Goal: Transaction & Acquisition: Purchase product/service

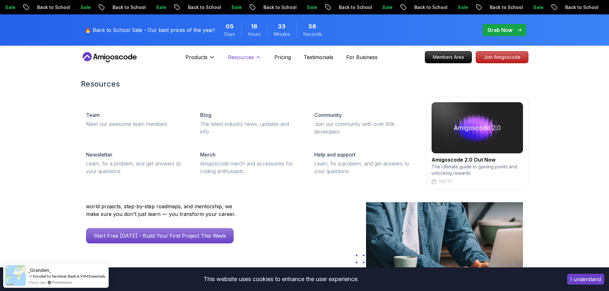
click at [251, 58] on p "Resources" at bounding box center [241, 57] width 26 height 8
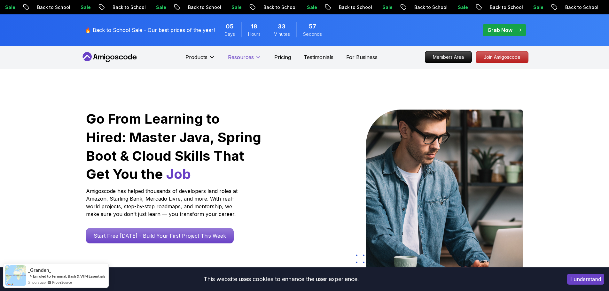
click at [251, 59] on p "Resources" at bounding box center [241, 57] width 26 height 8
drag, startPoint x: 397, startPoint y: 91, endPoint x: 374, endPoint y: 83, distance: 24.5
click at [230, 86] on div "Go From Learning to Hired: Master Java, Spring Boot & Cloud Skills That Get You…" at bounding box center [305, 226] width 448 height 314
click at [510, 29] on p "Grab Now" at bounding box center [499, 30] width 25 height 8
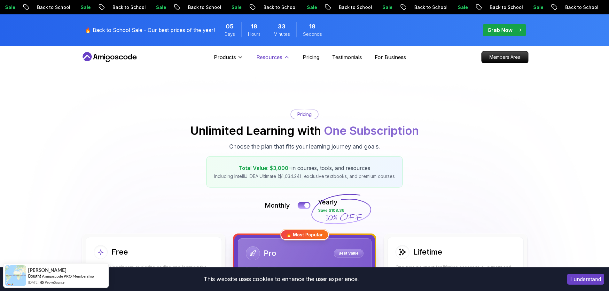
click at [270, 59] on p "Resources" at bounding box center [269, 57] width 26 height 8
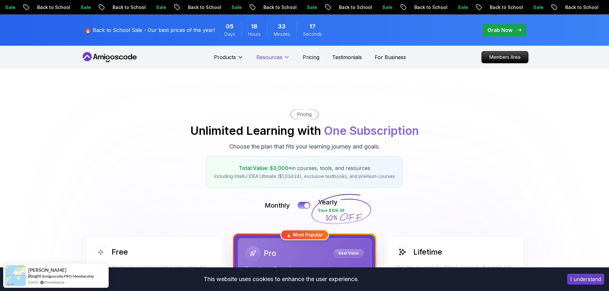
click at [272, 56] on p "Resources" at bounding box center [269, 57] width 26 height 8
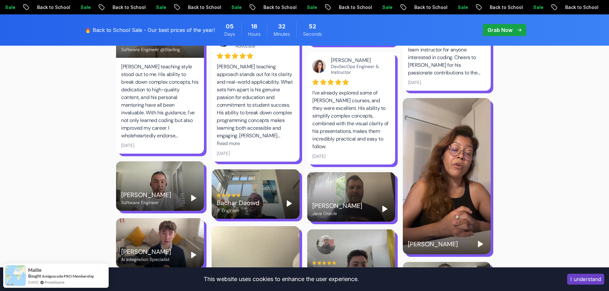
scroll to position [1087, 0]
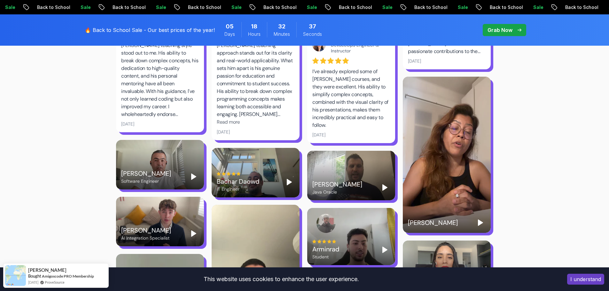
drag, startPoint x: 211, startPoint y: 159, endPoint x: 67, endPoint y: 146, distance: 144.0
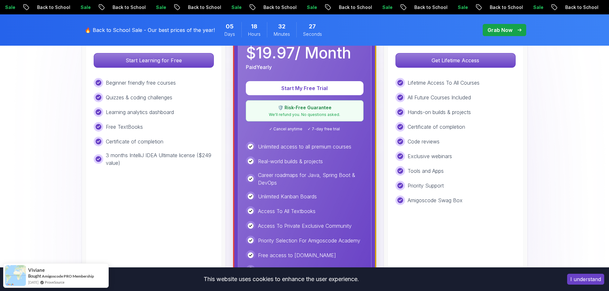
scroll to position [0, 0]
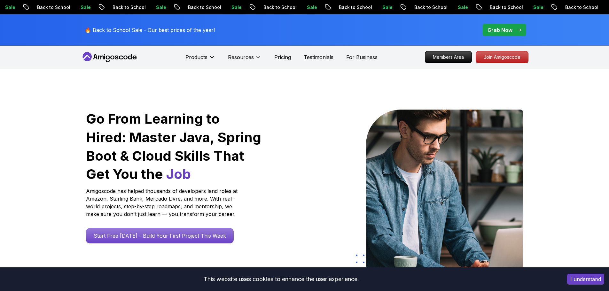
scroll to position [21, 0]
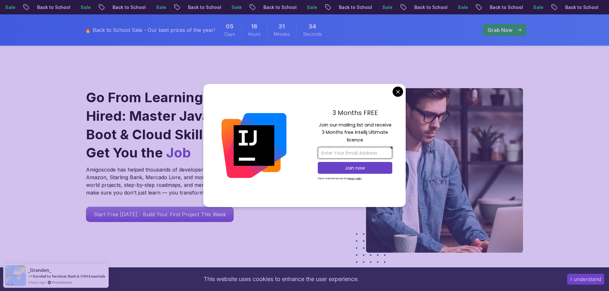
click at [355, 151] on input "email" at bounding box center [355, 153] width 74 height 12
drag, startPoint x: 309, startPoint y: 165, endPoint x: 308, endPoint y: 172, distance: 7.4
click at [309, 168] on div "3 Months FREE Join our mailing list and receive 3 Months free Intellij Ultimate…" at bounding box center [354, 145] width 101 height 123
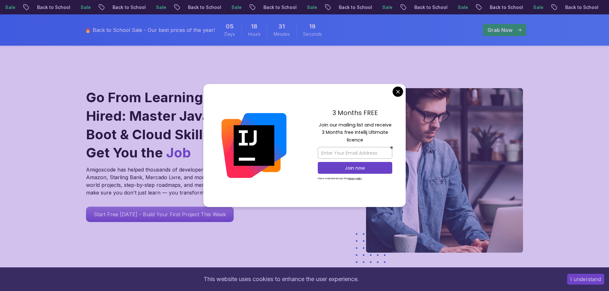
drag, startPoint x: 299, startPoint y: 168, endPoint x: 282, endPoint y: 147, distance: 27.2
click at [282, 148] on img at bounding box center [254, 145] width 65 height 65
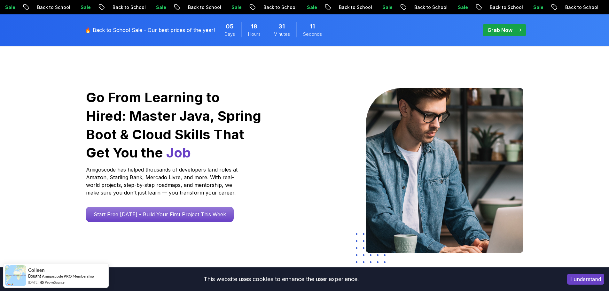
click at [391, 93] on img at bounding box center [444, 170] width 157 height 165
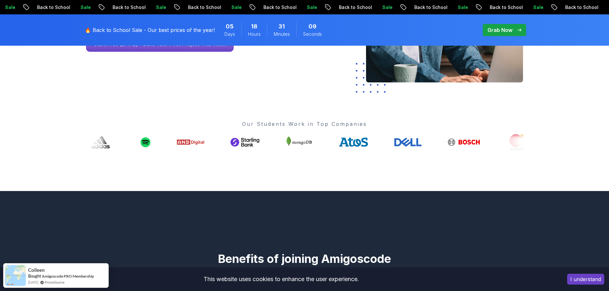
scroll to position [170, 0]
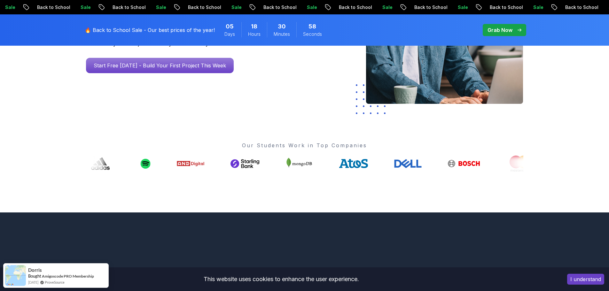
drag, startPoint x: 302, startPoint y: 96, endPoint x: 238, endPoint y: 177, distance: 104.4
click at [238, 177] on div "Go From Learning to Hired: Master Java, Spring Boot & Cloud Skills That Get You…" at bounding box center [305, 55] width 448 height 314
drag, startPoint x: 261, startPoint y: 164, endPoint x: 276, endPoint y: 165, distance: 14.1
